Goal: Task Accomplishment & Management: Manage account settings

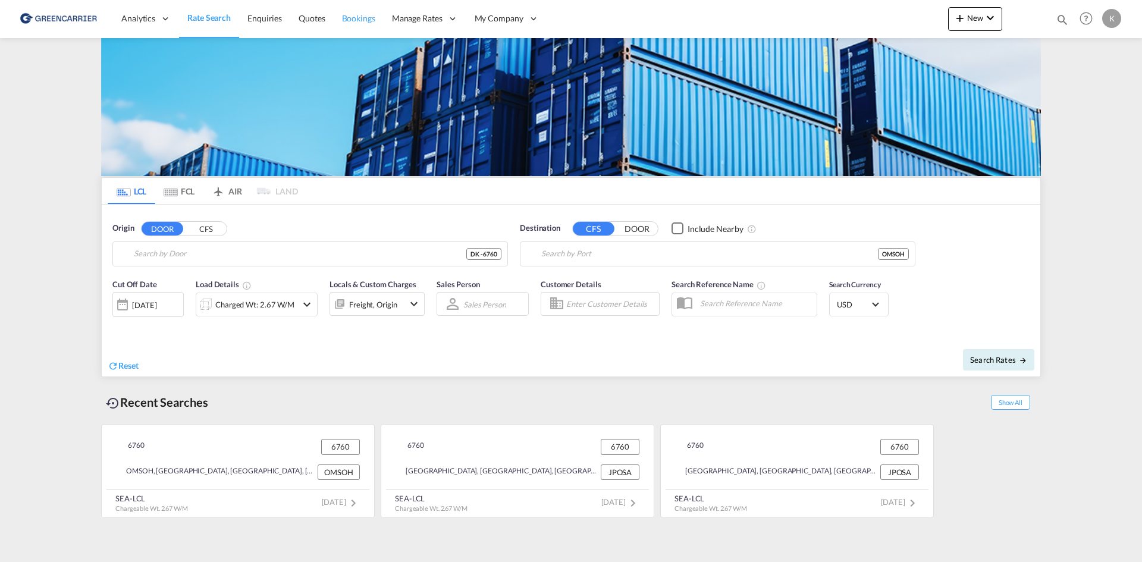
type input "DK-6760, Bæk, [GEOGRAPHIC_DATA], [GEOGRAPHIC_DATA], [GEOGRAPHIC_DATA], [GEOGRAP…"
type input "Sohar, OMSOH"
click at [360, 22] on span "Bookings" at bounding box center [358, 18] width 33 height 10
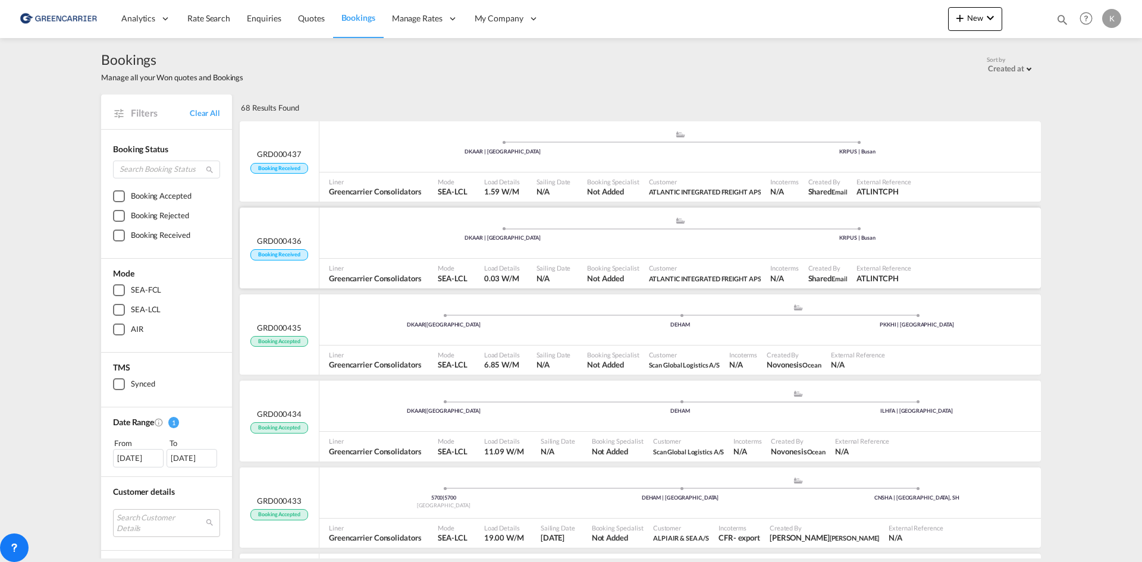
click at [646, 254] on div ".a{fill:#aaa8ad;} .a{fill:#aaa8ad;} DKAAR | [GEOGRAPHIC_DATA] KRPUS | [GEOGRAPH…" at bounding box center [679, 235] width 721 height 39
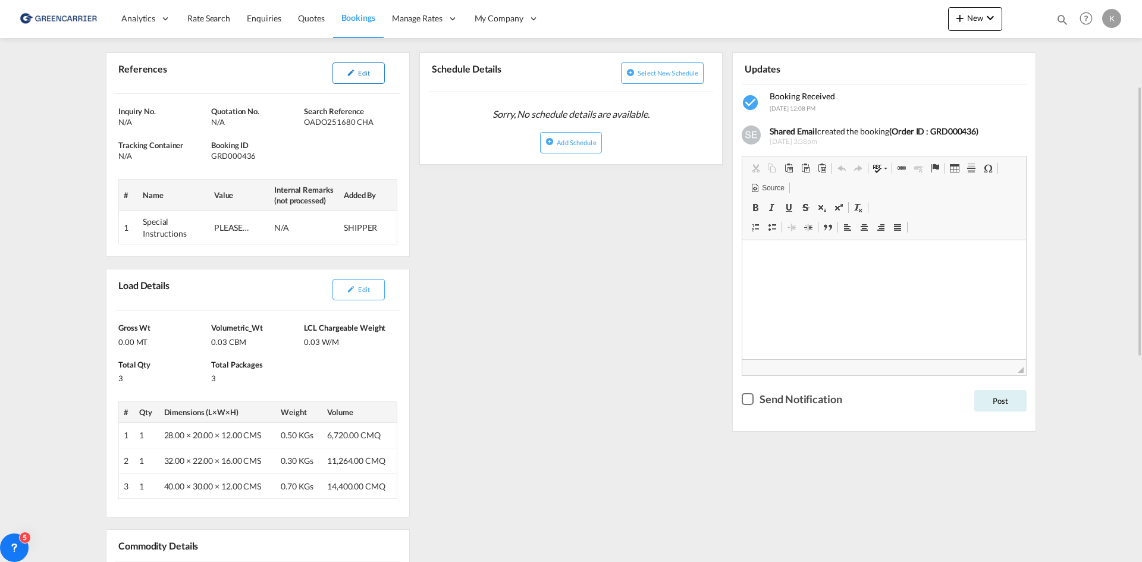
click at [374, 71] on button "Edit" at bounding box center [358, 72] width 52 height 21
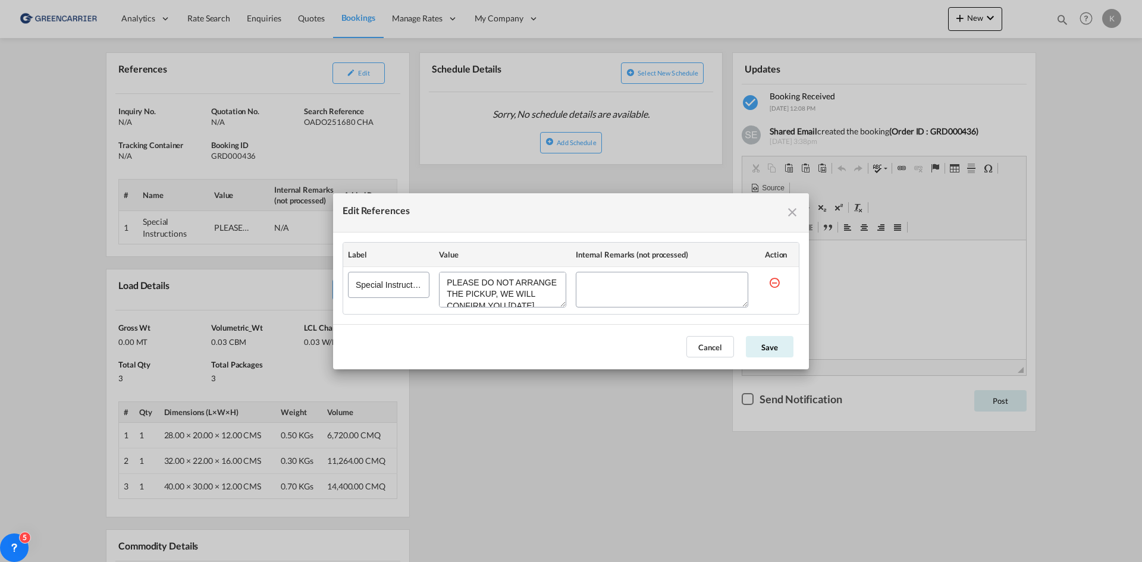
click at [795, 215] on md-icon "icon-close fg-AAA8AD cursor" at bounding box center [792, 212] width 14 height 14
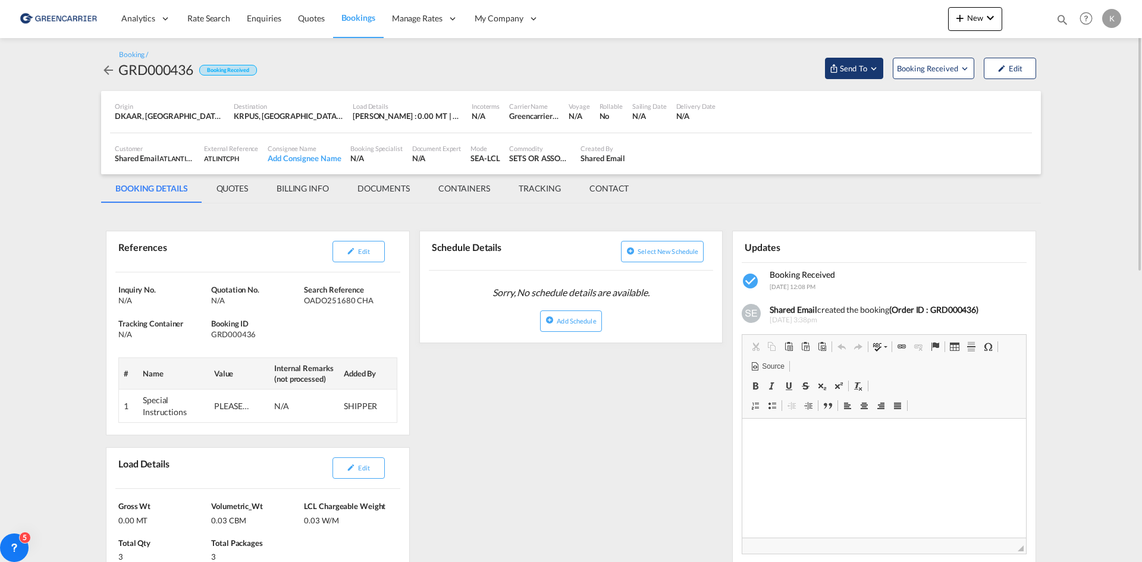
click at [845, 68] on span "Send To" at bounding box center [854, 68] width 30 height 12
click at [860, 102] on div "Yet to sync" at bounding box center [885, 113] width 74 height 25
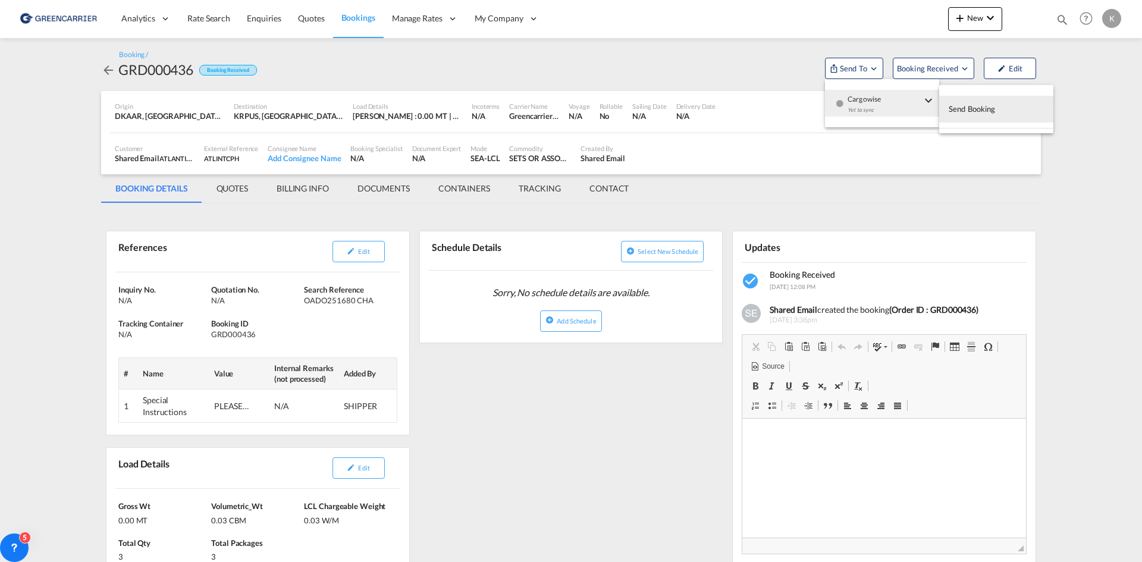
click at [977, 108] on span "Send Booking" at bounding box center [972, 108] width 47 height 19
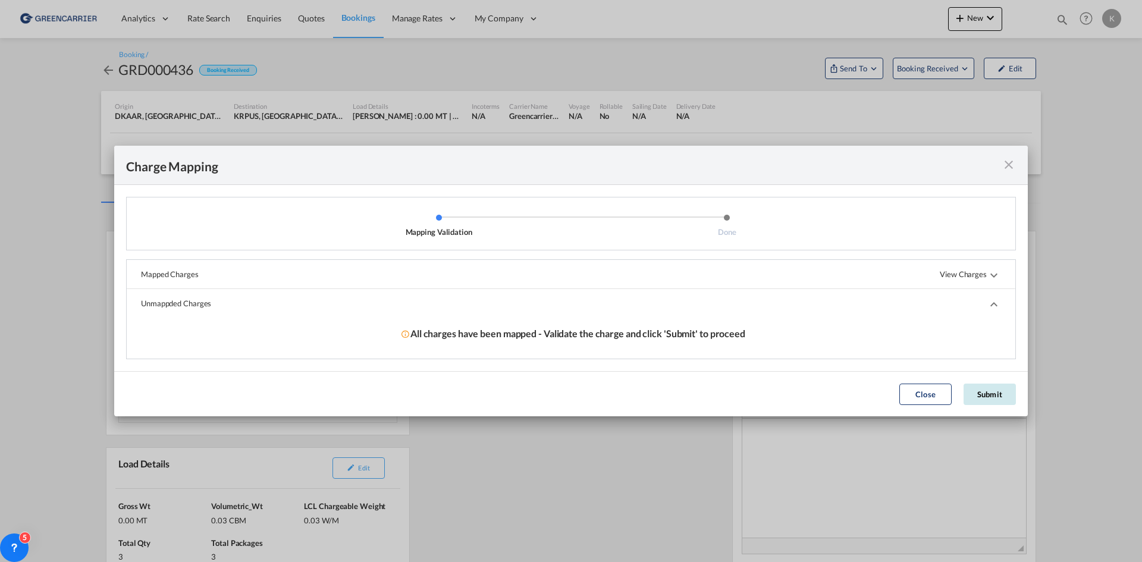
click at [988, 397] on button "Submit" at bounding box center [990, 394] width 52 height 21
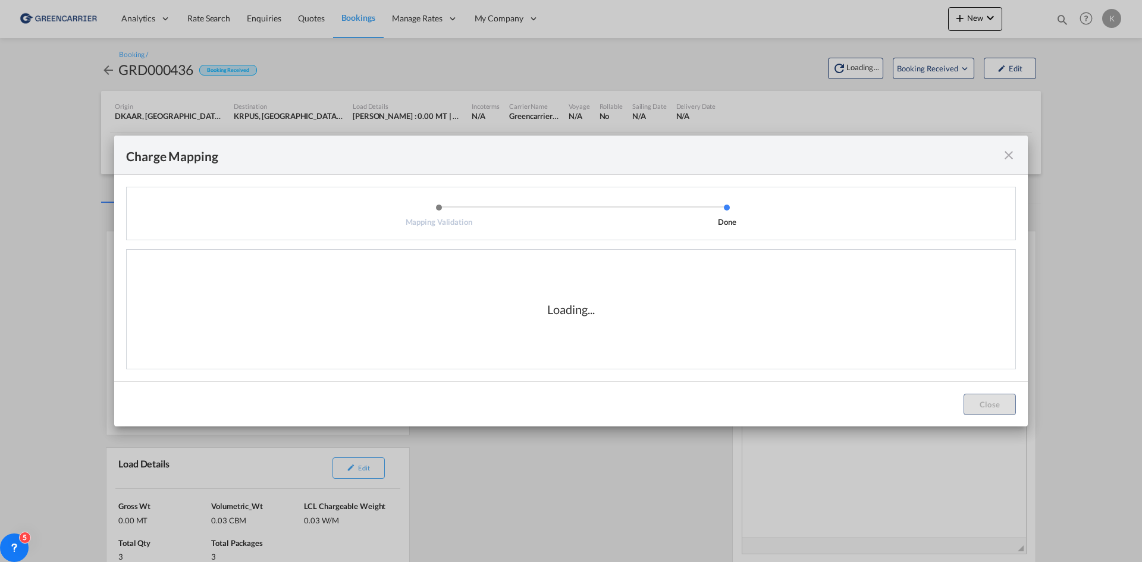
click at [1015, 156] on div "Charge Mapping" at bounding box center [571, 155] width 914 height 39
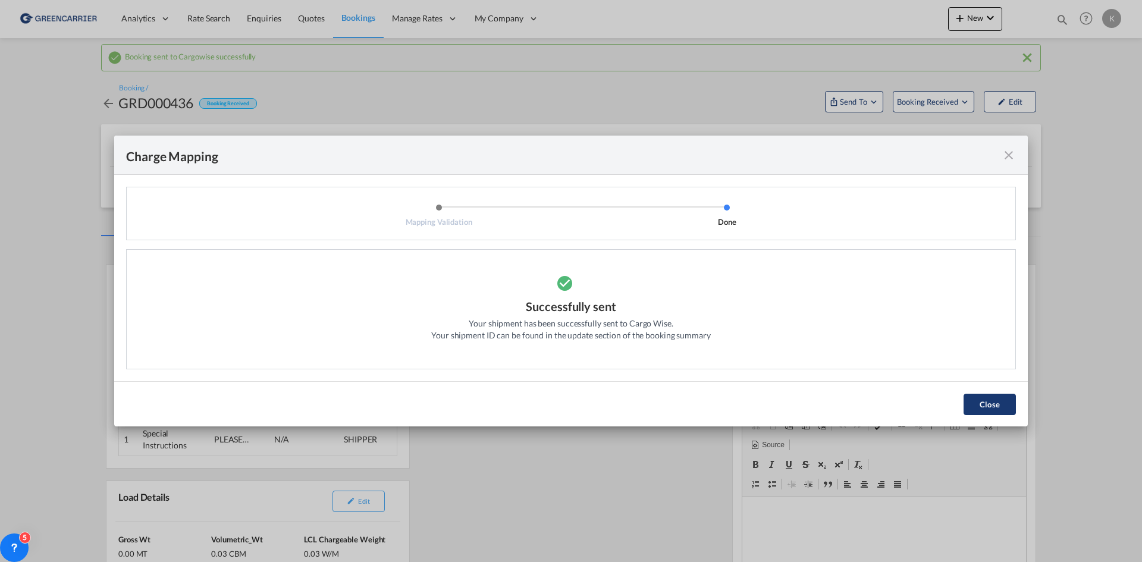
click at [995, 401] on button "Close" at bounding box center [990, 404] width 52 height 21
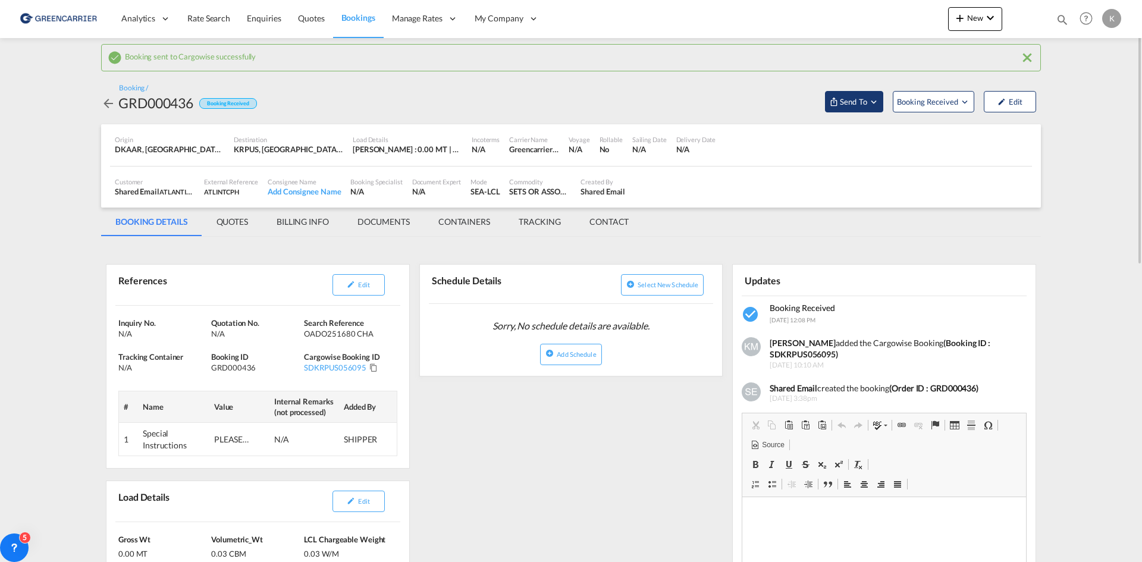
click at [853, 103] on span "Send To" at bounding box center [854, 102] width 30 height 12
click at [853, 103] on md-backdrop at bounding box center [571, 281] width 1142 height 562
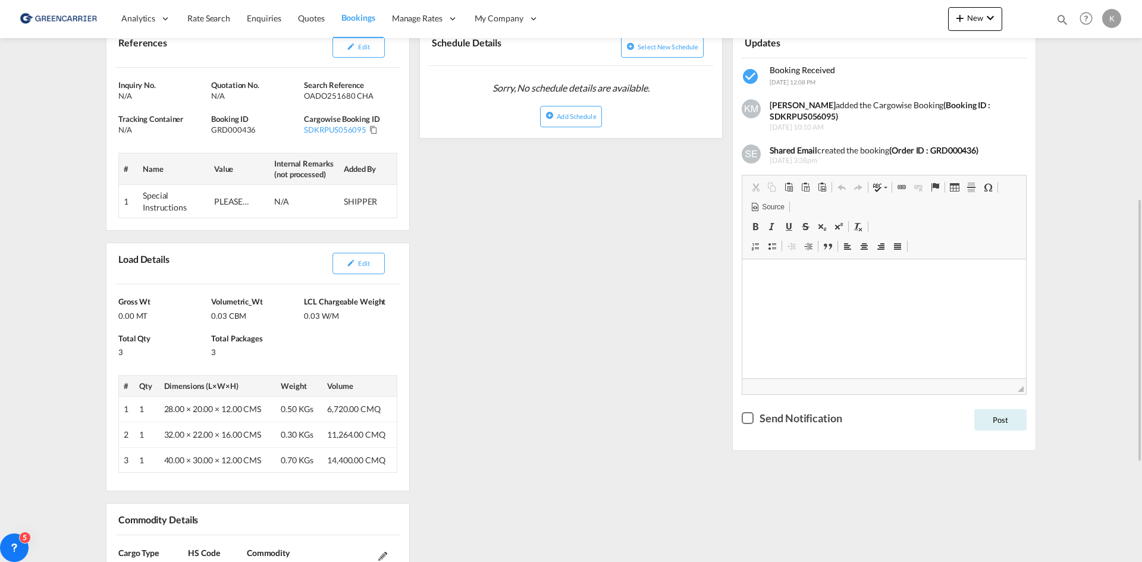
scroll to position [178, 0]
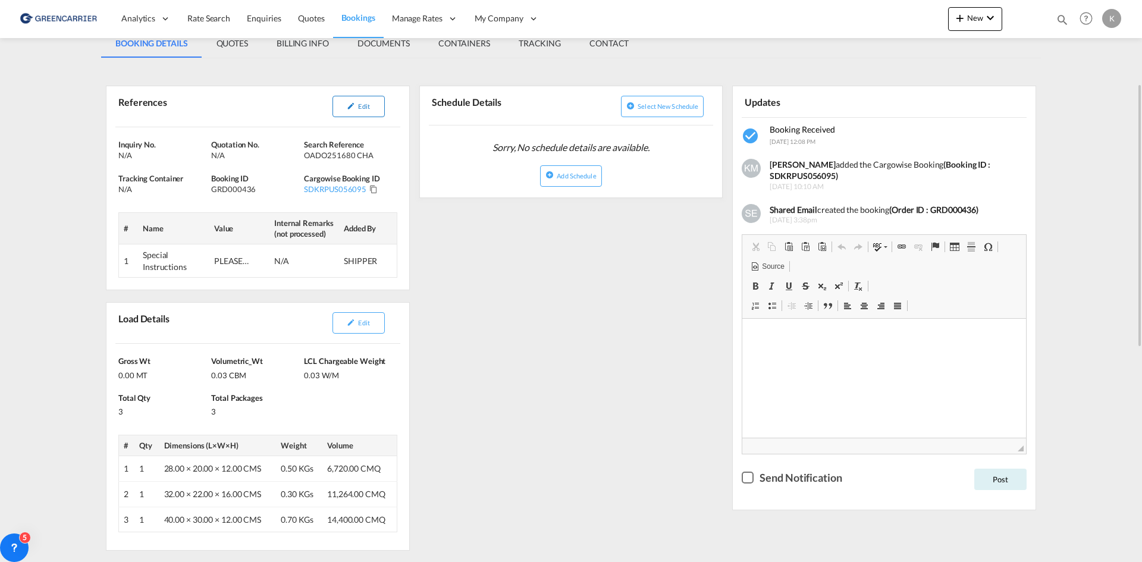
click at [375, 99] on button "Edit" at bounding box center [358, 106] width 52 height 21
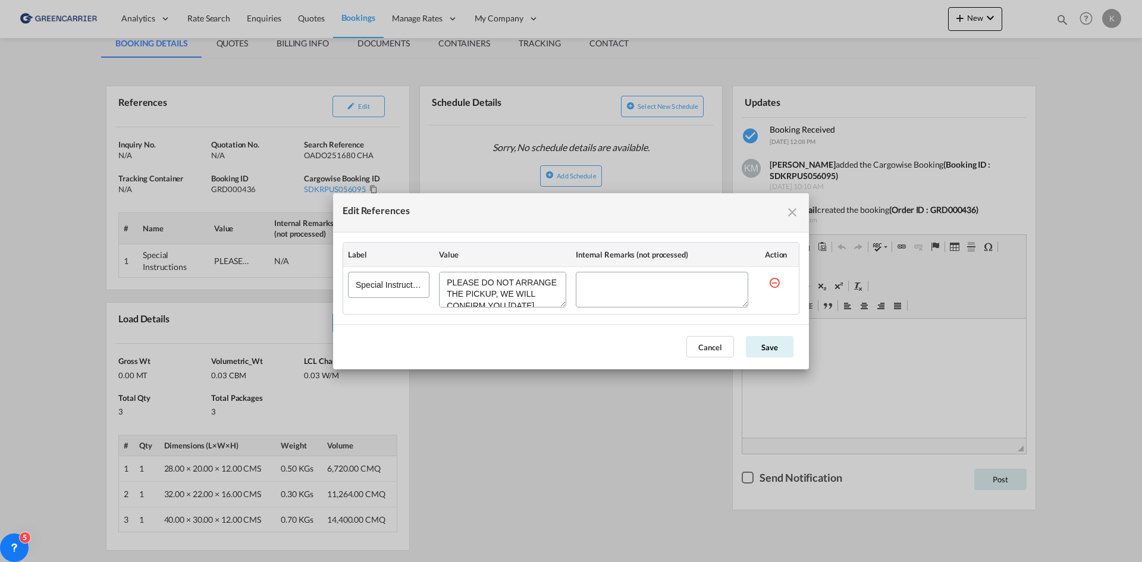
click at [793, 214] on md-icon "icon-close fg-AAA8AD cursor" at bounding box center [792, 212] width 14 height 14
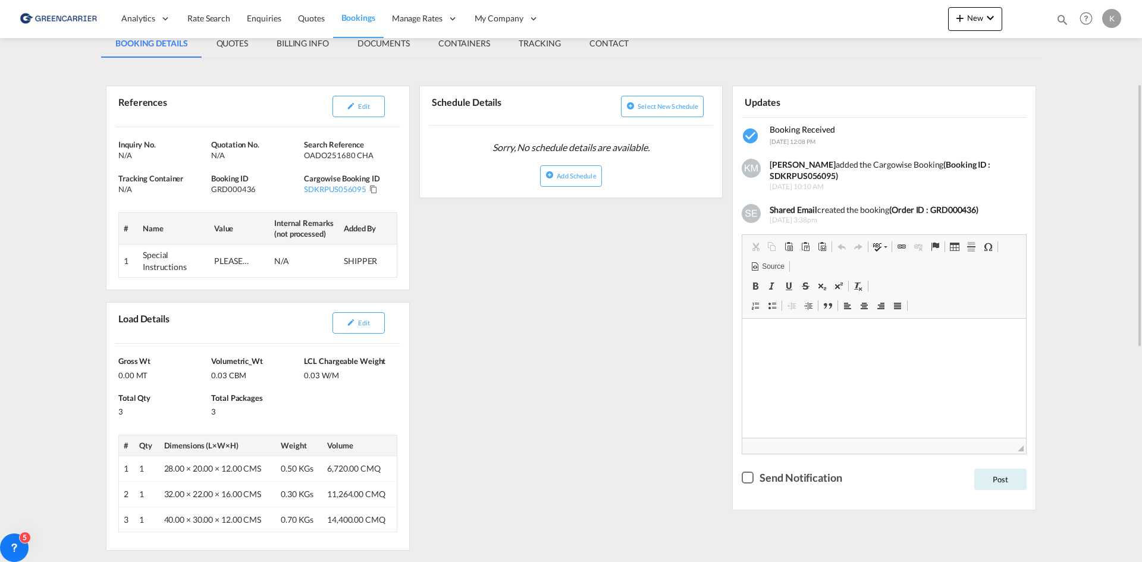
click at [303, 158] on div "Quotation No. N/A" at bounding box center [257, 149] width 93 height 21
drag, startPoint x: 304, startPoint y: 155, endPoint x: 371, endPoint y: 157, distance: 66.6
click at [371, 157] on div "OADO251680 CHA" at bounding box center [349, 155] width 90 height 11
copy div "OADO251680 CHA"
click at [221, 190] on div "GRD000436" at bounding box center [256, 189] width 90 height 11
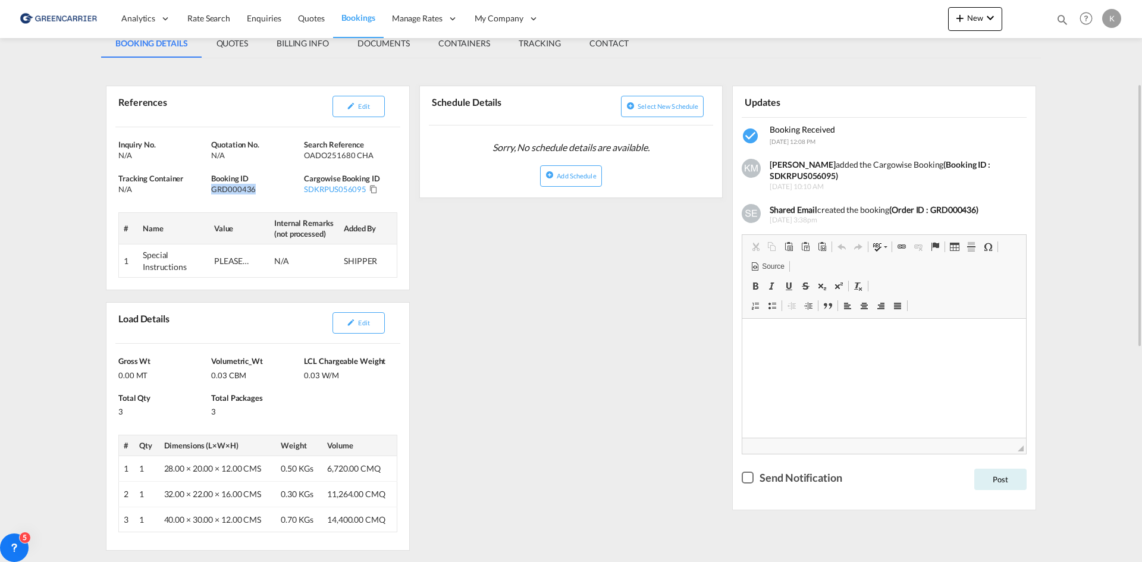
click at [221, 190] on div "GRD000436" at bounding box center [256, 189] width 90 height 11
copy div "GRD000436"
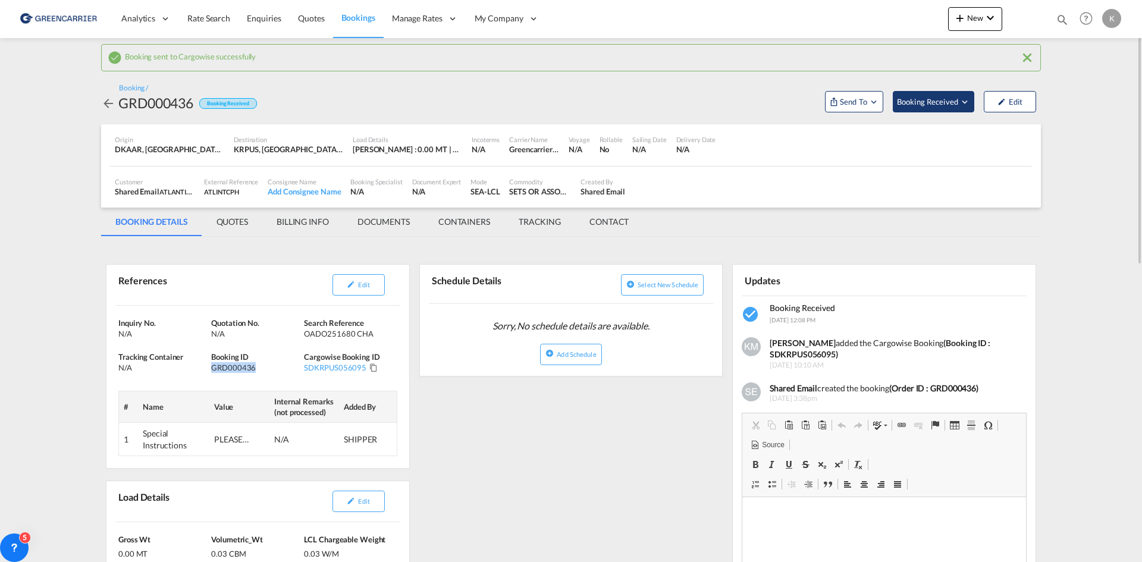
click at [923, 103] on span "Booking Received" at bounding box center [928, 102] width 62 height 12
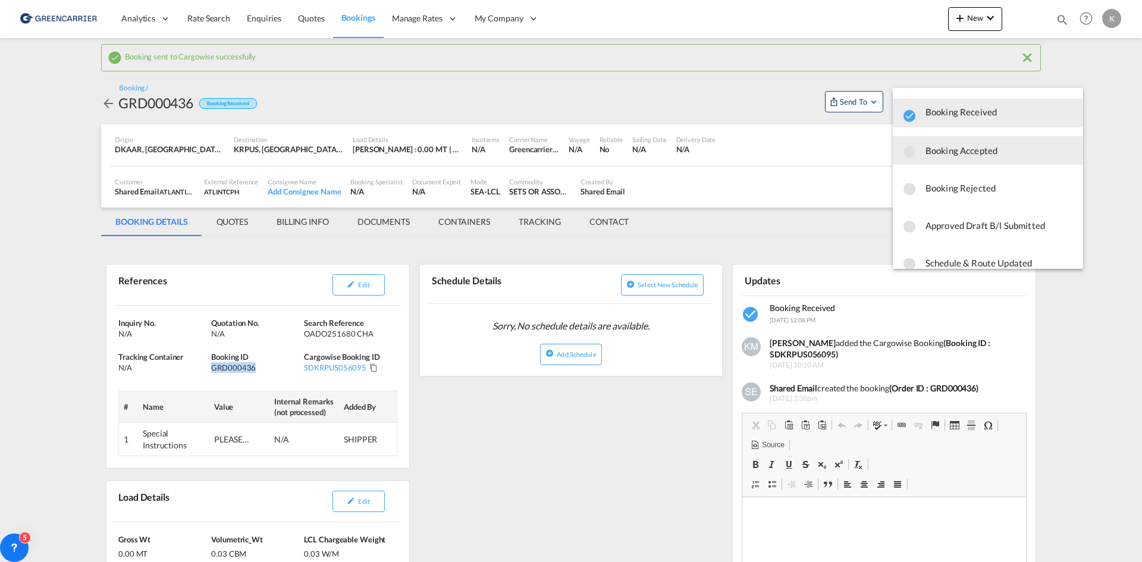
click at [947, 155] on span "Booking Accepted" at bounding box center [999, 150] width 148 height 21
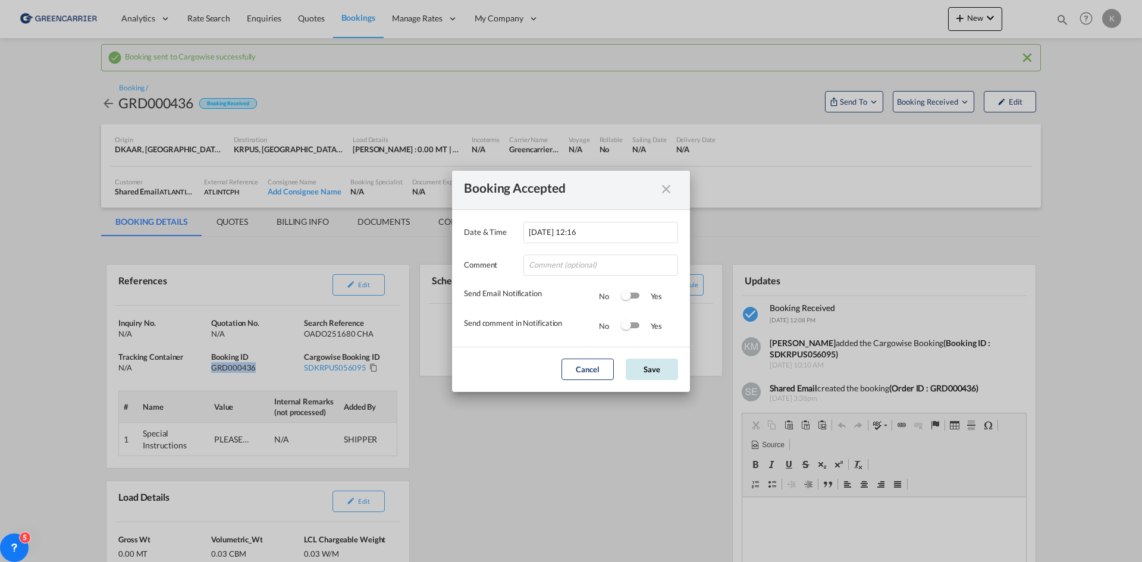
click at [647, 371] on button "Save" at bounding box center [652, 369] width 52 height 21
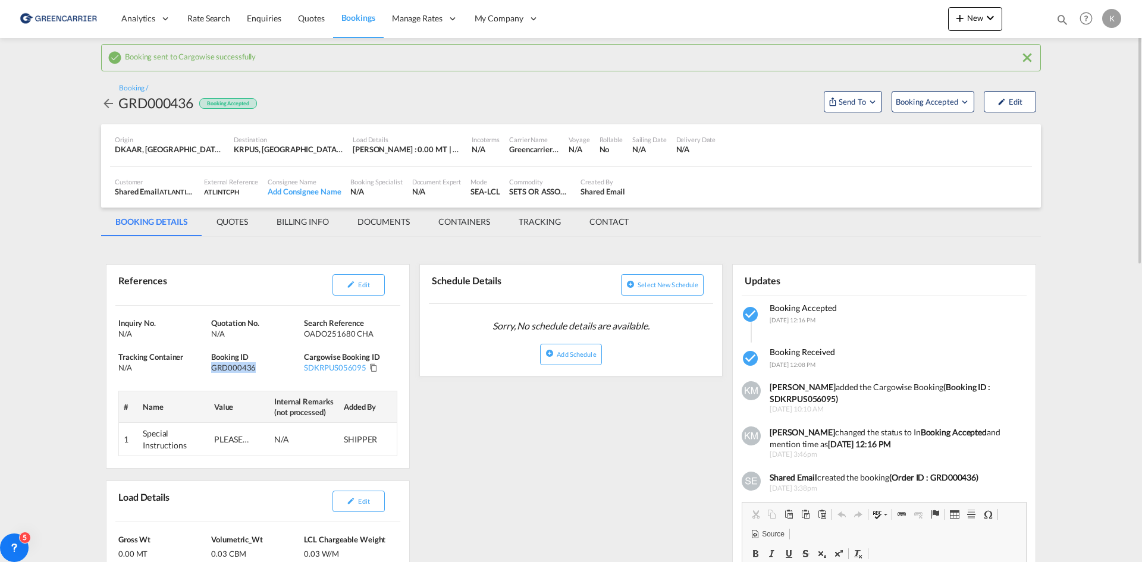
drag, startPoint x: 108, startPoint y: 102, endPoint x: 450, endPoint y: 329, distance: 411.4
click at [108, 102] on md-icon "icon-arrow-left" at bounding box center [108, 103] width 14 height 14
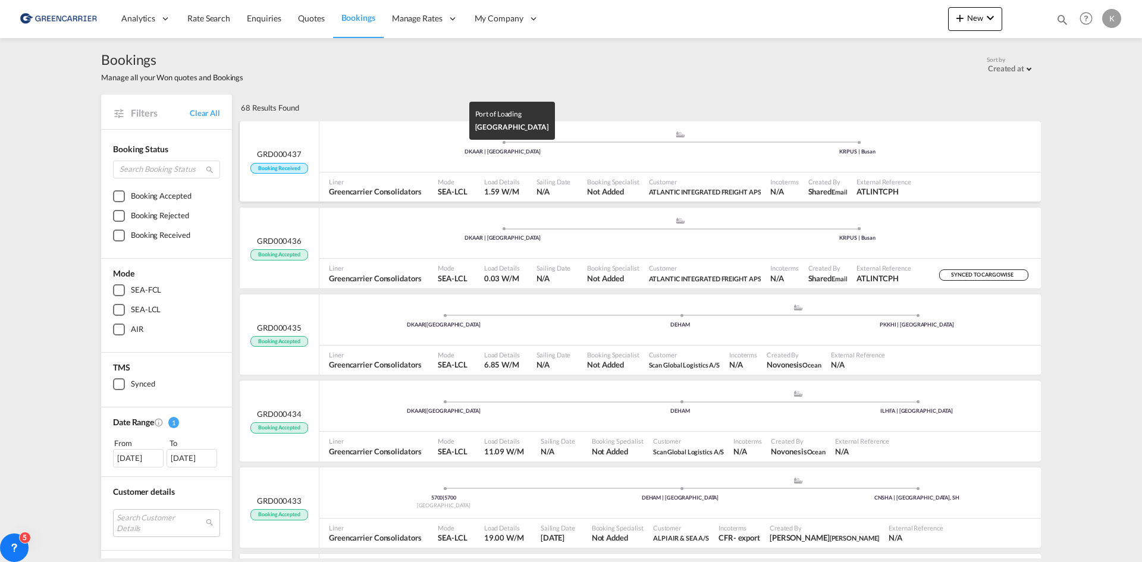
click at [407, 151] on div "DKAAR | [GEOGRAPHIC_DATA]" at bounding box center [502, 152] width 355 height 8
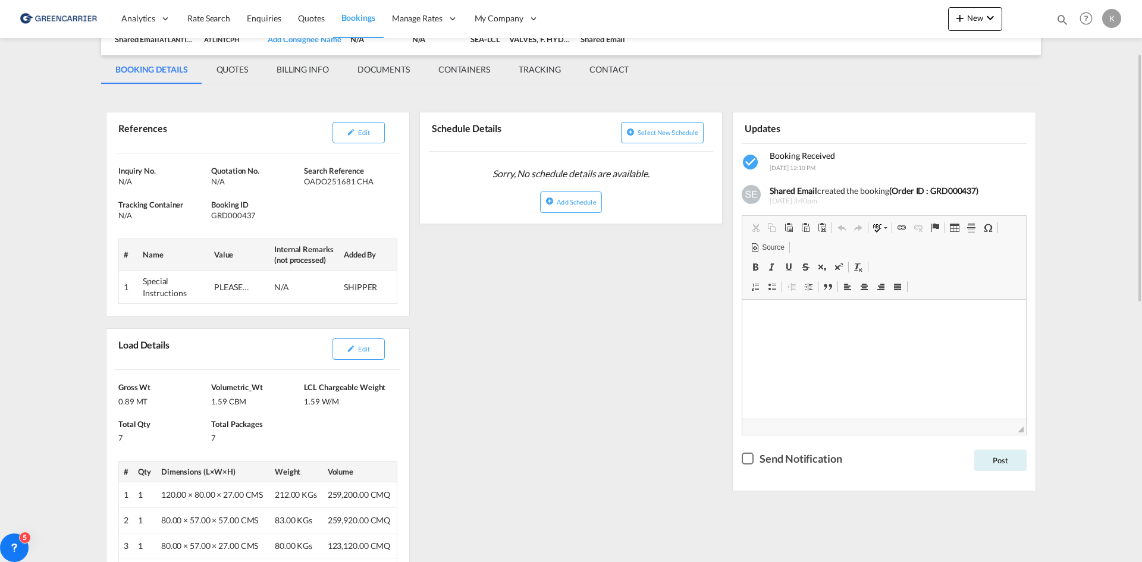
scroll to position [178, 0]
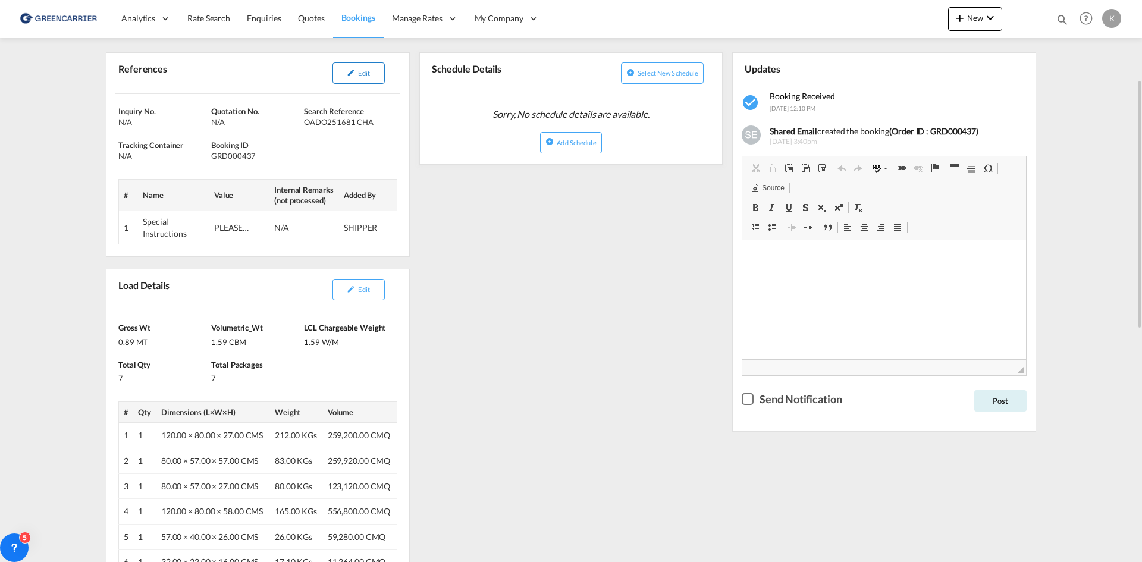
click at [364, 76] on span "Edit" at bounding box center [363, 73] width 11 height 8
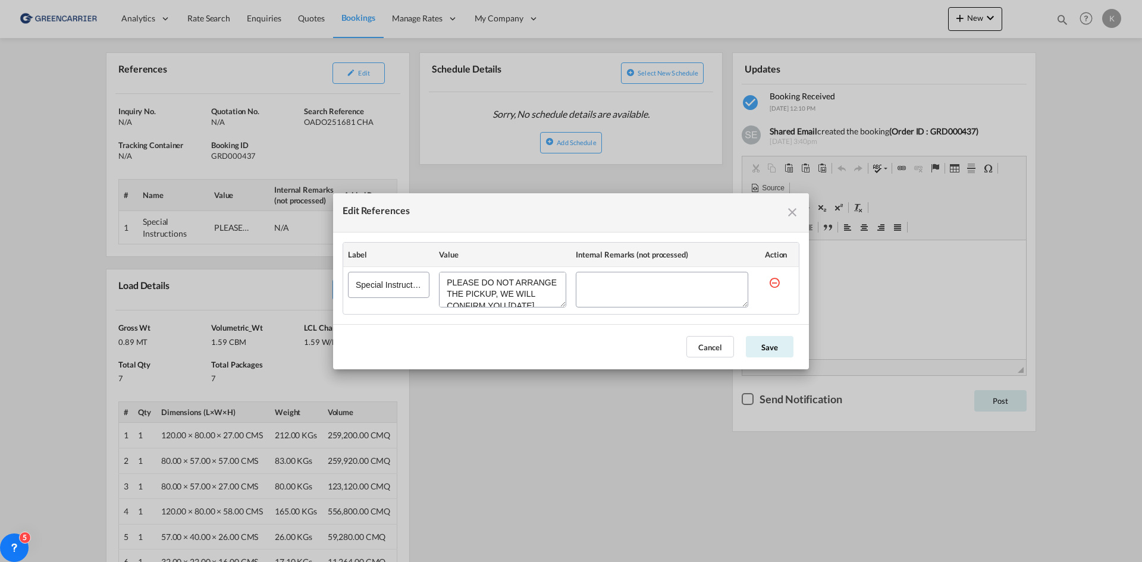
click at [796, 210] on md-icon "icon-close fg-AAA8AD cursor" at bounding box center [792, 212] width 14 height 14
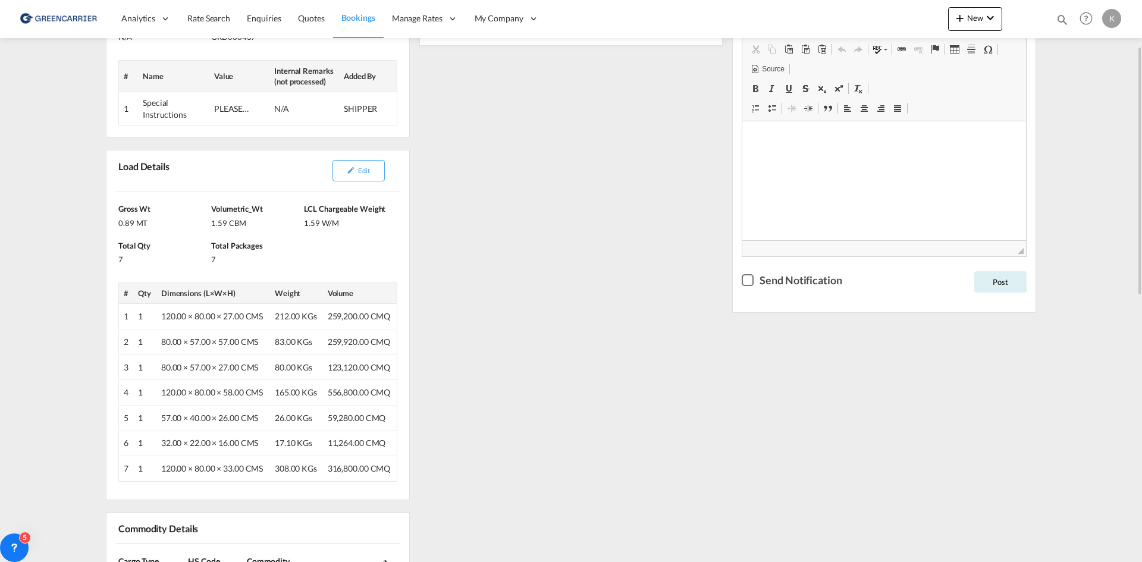
scroll to position [238, 0]
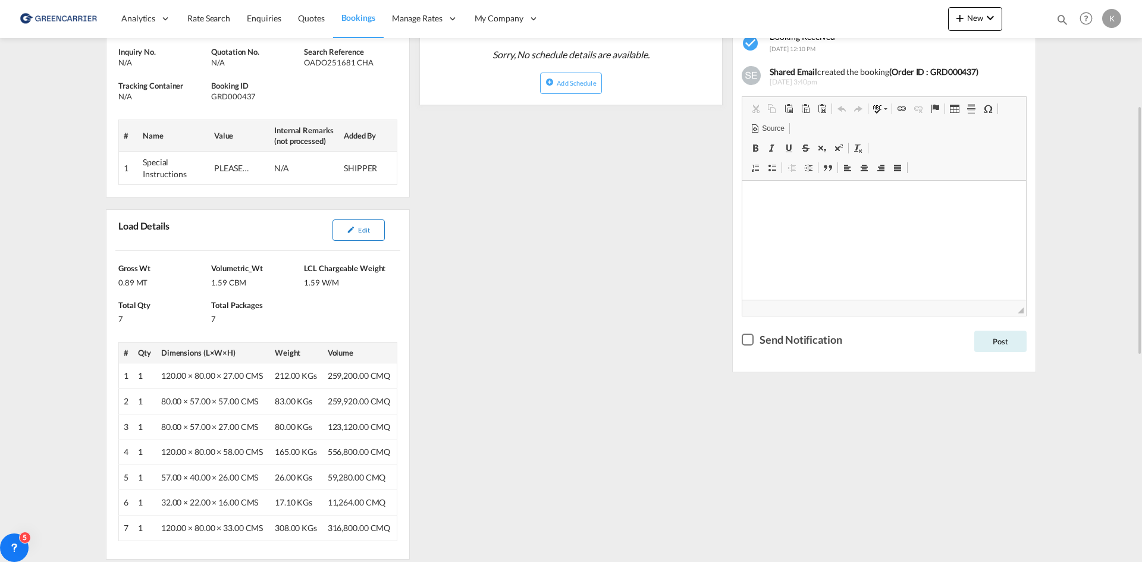
click at [354, 227] on md-icon "icon-pencil" at bounding box center [351, 229] width 8 height 8
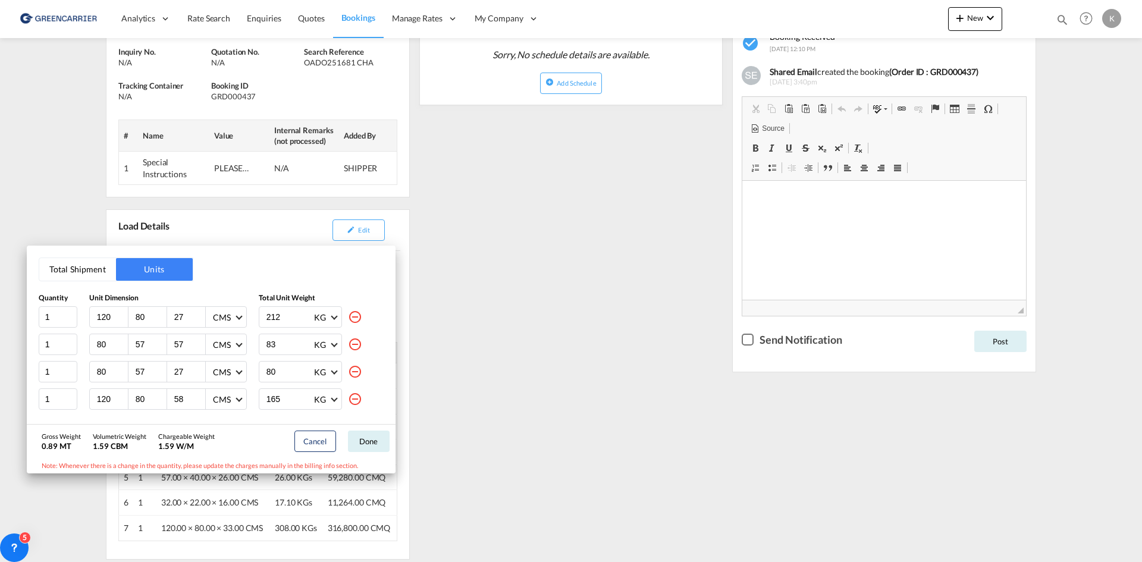
click at [500, 332] on div "Total Shipment Units Quantity Unit Dimension Total Unit Weight 1 120 80 27 CMS …" at bounding box center [571, 281] width 1142 height 562
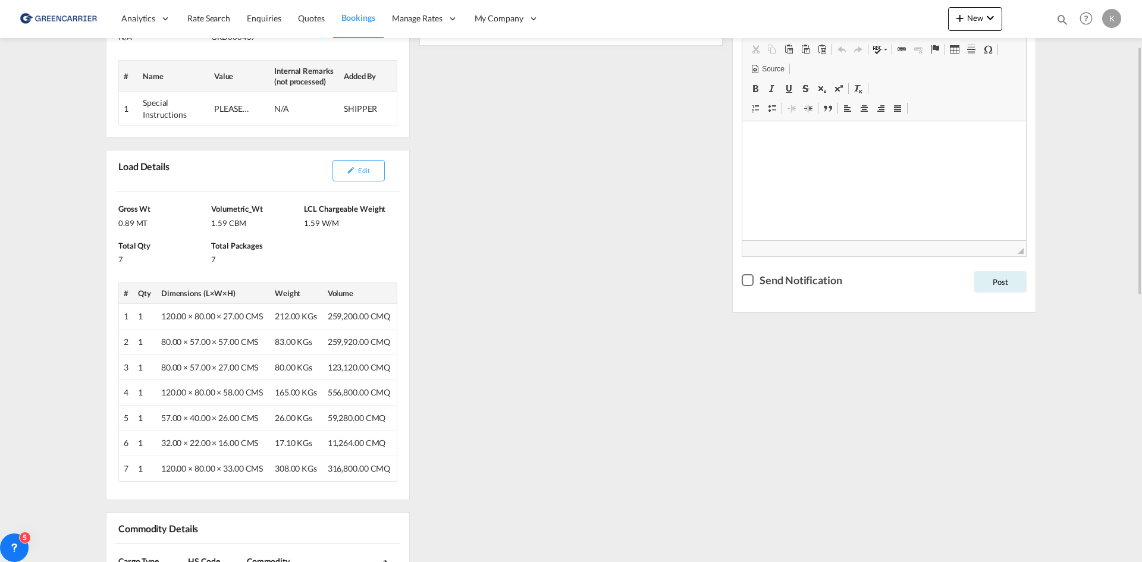
scroll to position [119, 0]
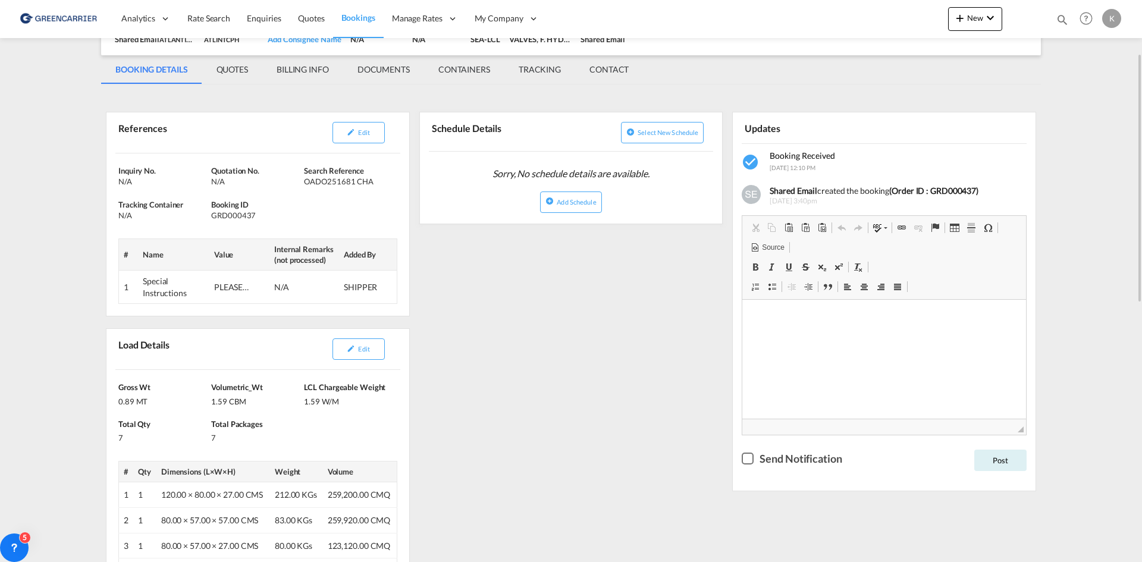
click at [222, 216] on div "GRD000437" at bounding box center [256, 215] width 90 height 11
copy div "GRD000437"
drag, startPoint x: 303, startPoint y: 181, endPoint x: 381, endPoint y: 182, distance: 77.3
click at [381, 182] on div "Inquiry No. N/A Quotation No. N/A Search Reference OADO251681 CHA Tracking Cont…" at bounding box center [257, 234] width 303 height 162
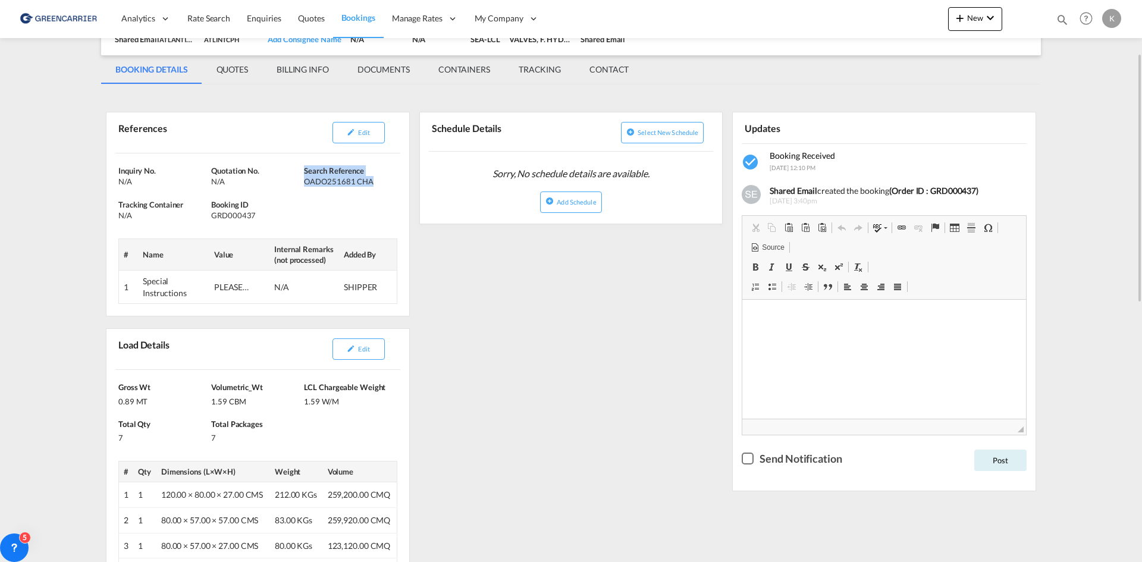
click at [379, 183] on div "OADO251681 CHA" at bounding box center [349, 181] width 90 height 11
drag, startPoint x: 305, startPoint y: 182, endPoint x: 372, endPoint y: 184, distance: 66.6
click at [372, 184] on div "OADO251681 CHA" at bounding box center [349, 181] width 90 height 11
copy div "OADO251681 CHA"
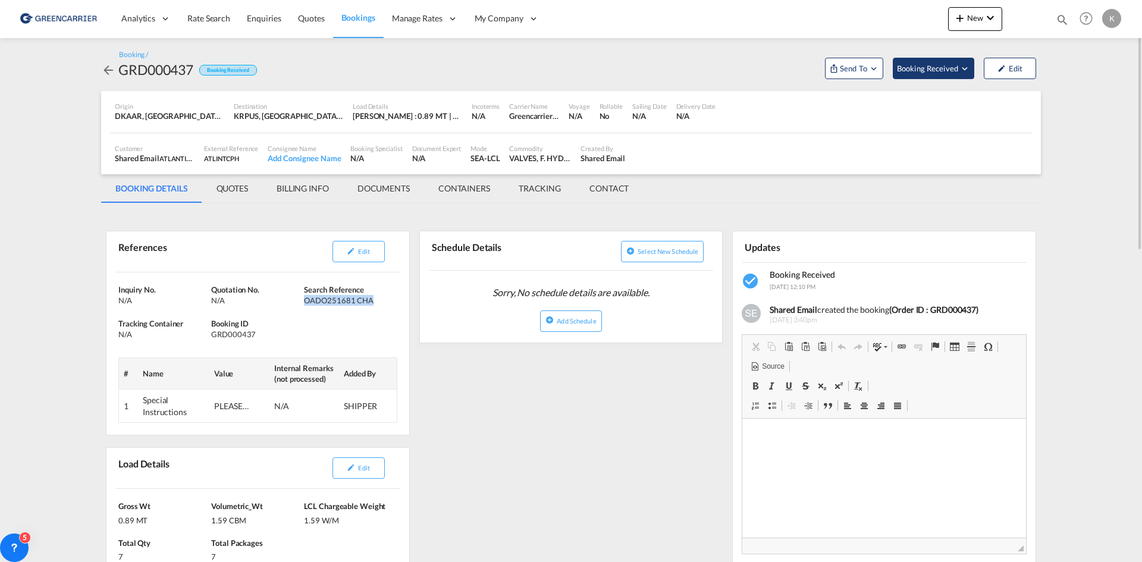
click at [950, 74] on button "Booking Received" at bounding box center [933, 68] width 81 height 21
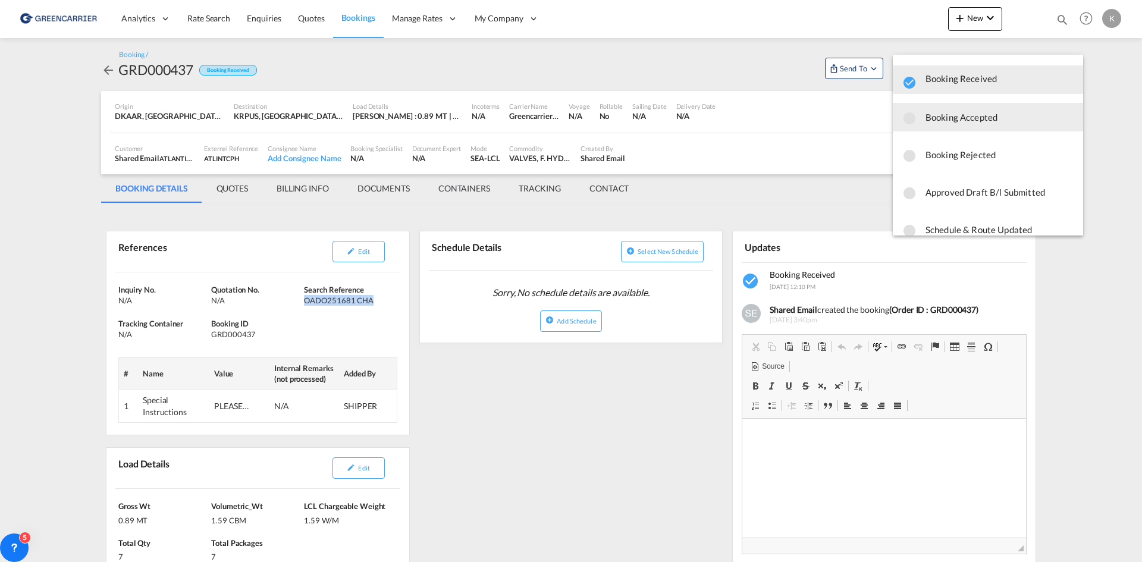
click at [933, 127] on span "Booking Accepted" at bounding box center [999, 116] width 148 height 21
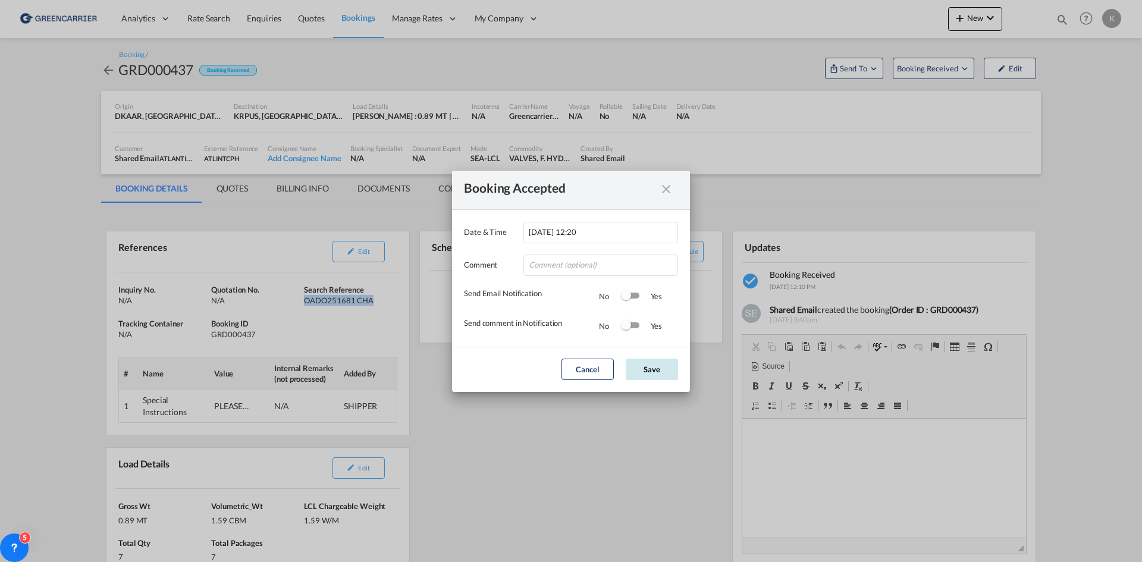
click at [647, 377] on button "Save" at bounding box center [652, 369] width 52 height 21
